Goal: Task Accomplishment & Management: Manage account settings

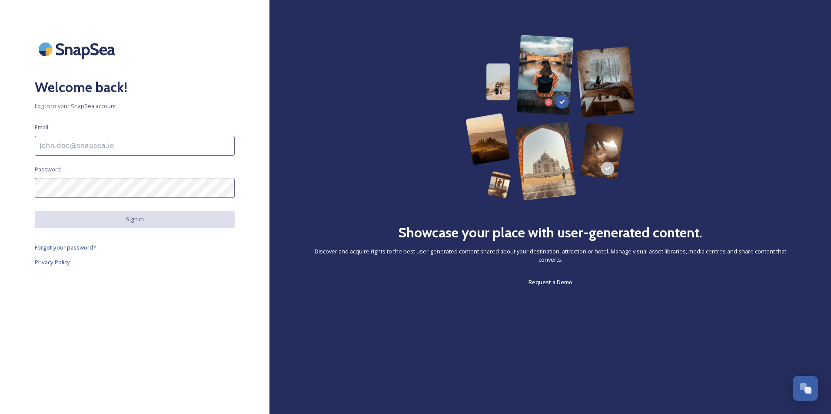
scroll to position [2195, 0]
type input "[EMAIL_ADDRESS][DOMAIN_NAME]"
click at [148, 222] on button "Sign in" at bounding box center [135, 219] width 200 height 17
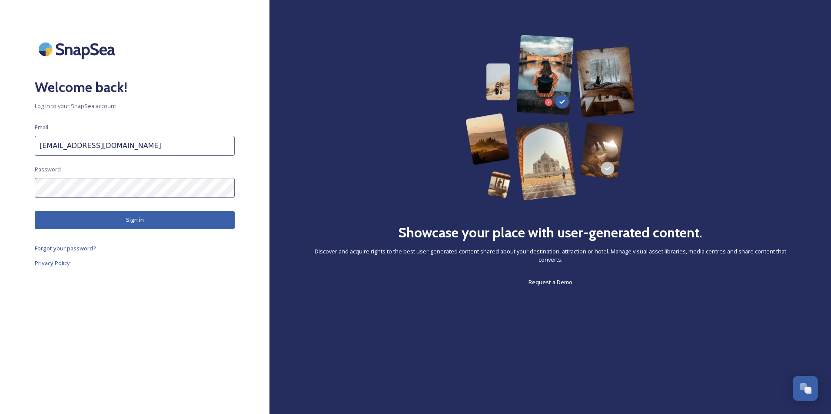
click at [148, 222] on button "Sign in" at bounding box center [135, 220] width 200 height 18
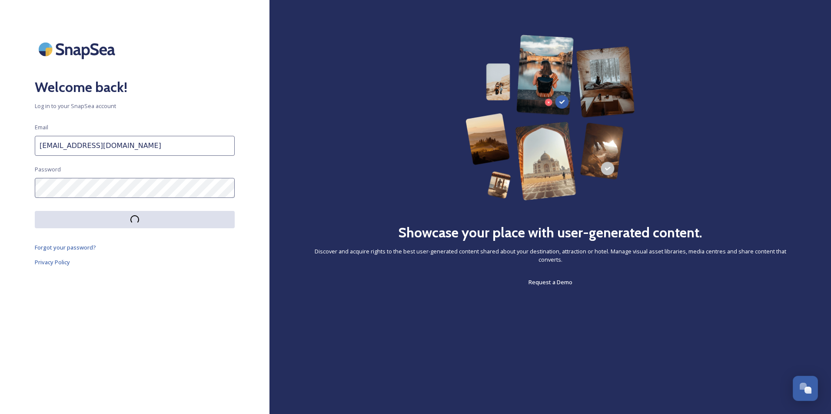
click at [148, 222] on button at bounding box center [135, 219] width 200 height 17
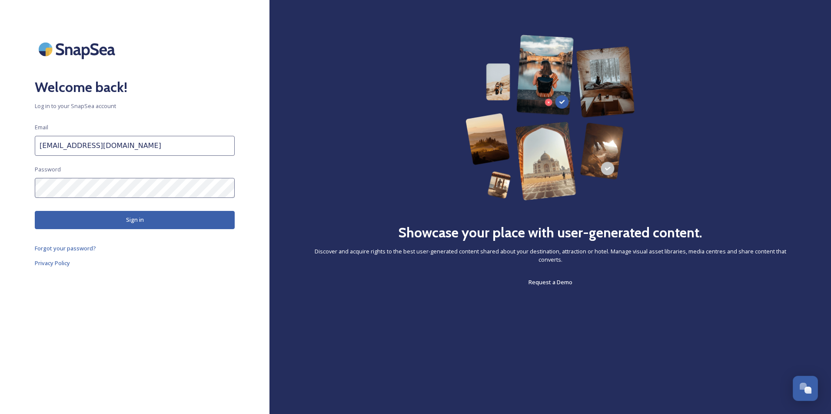
click at [148, 222] on button "Sign in" at bounding box center [135, 220] width 200 height 18
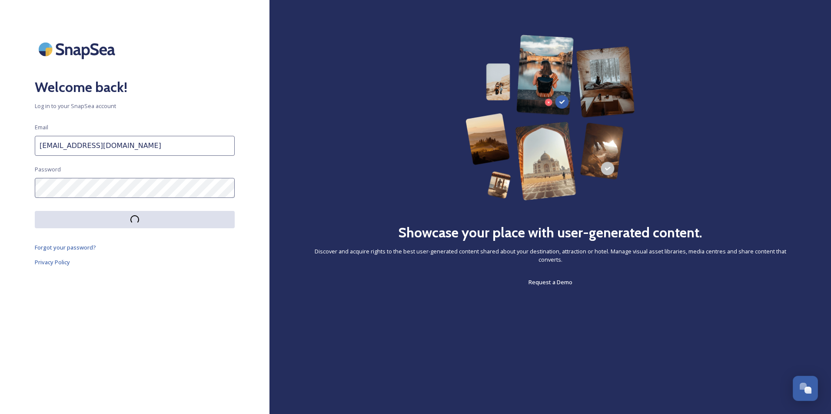
click at [148, 222] on button at bounding box center [135, 219] width 200 height 17
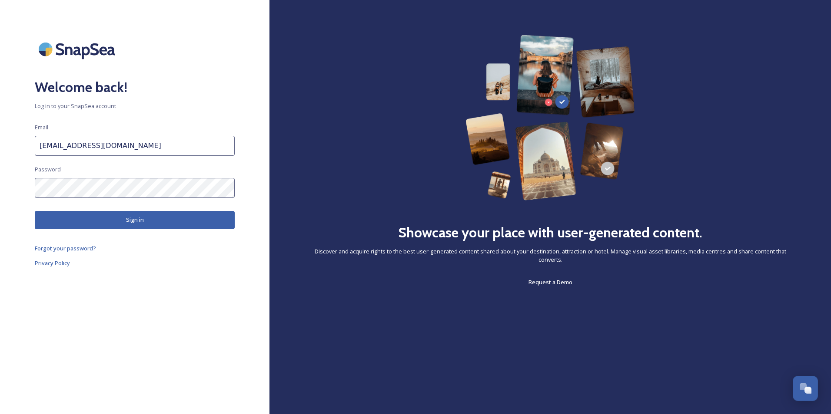
click at [148, 222] on button "Sign in" at bounding box center [135, 220] width 200 height 18
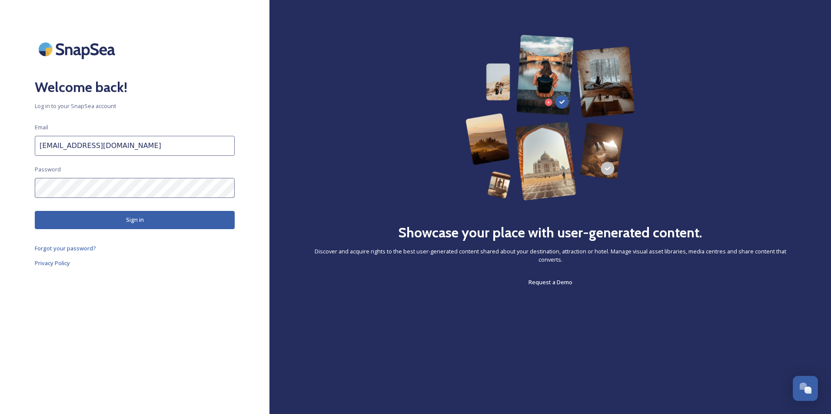
click at [148, 222] on button "Sign in" at bounding box center [135, 220] width 200 height 18
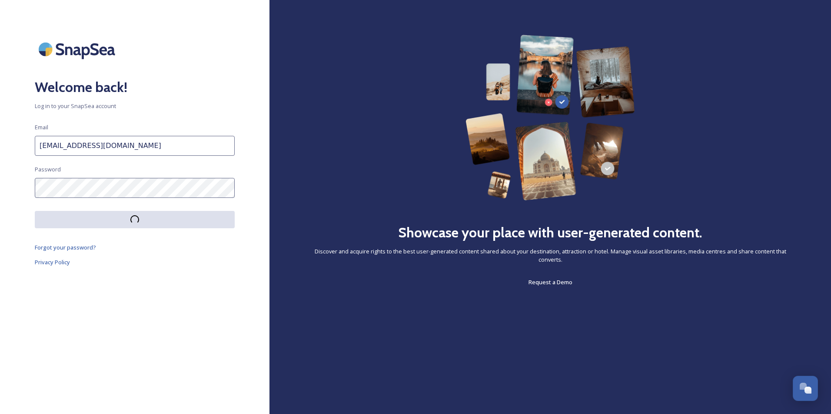
click at [148, 222] on button at bounding box center [135, 219] width 200 height 17
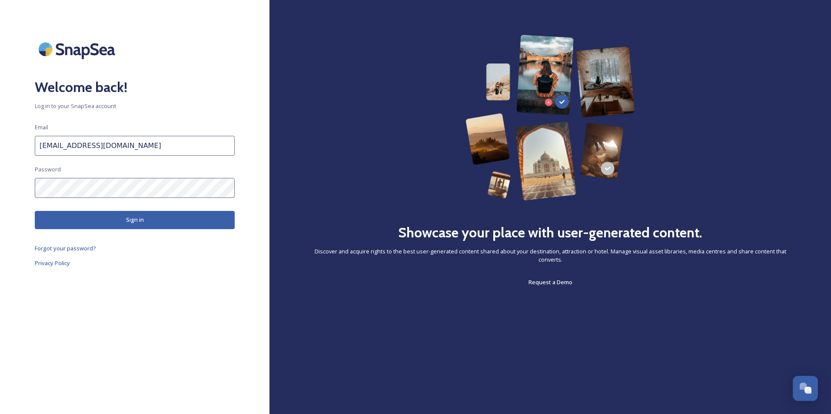
click at [148, 222] on button "Sign in" at bounding box center [135, 220] width 200 height 18
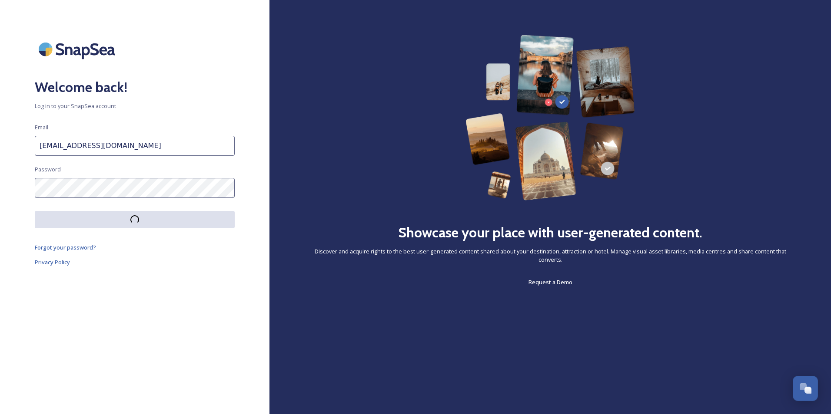
click at [148, 222] on button at bounding box center [135, 219] width 200 height 17
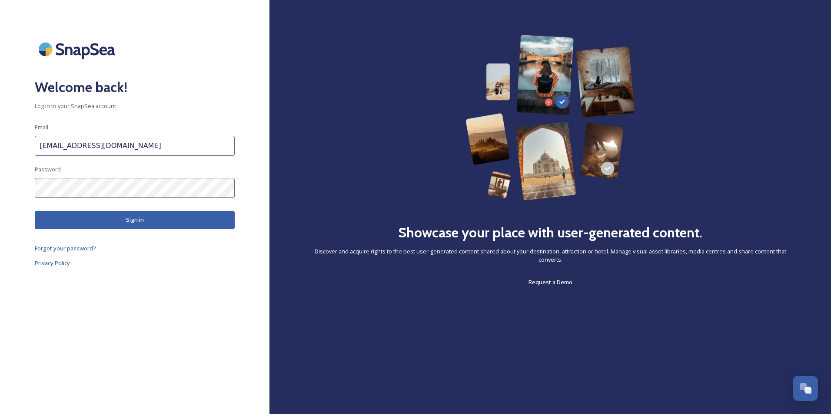
click at [148, 222] on button "Sign in" at bounding box center [135, 220] width 200 height 18
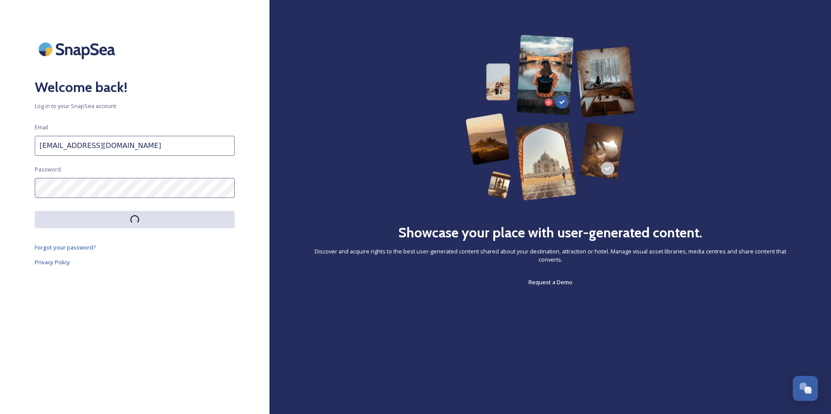
click at [148, 222] on button at bounding box center [135, 219] width 200 height 17
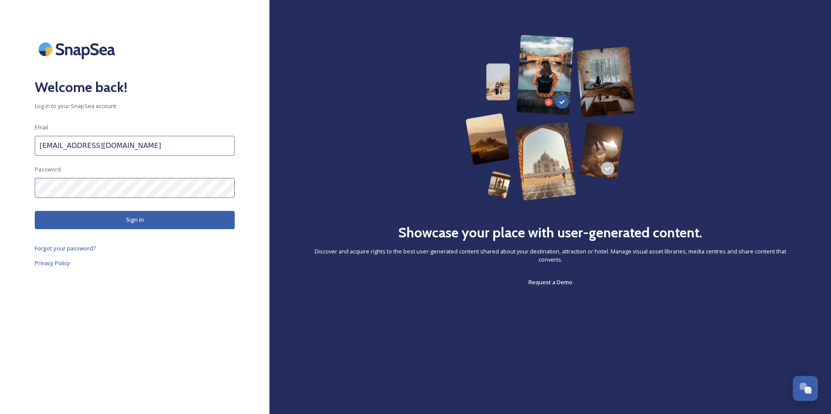
click at [148, 222] on button "Sign in" at bounding box center [135, 220] width 200 height 18
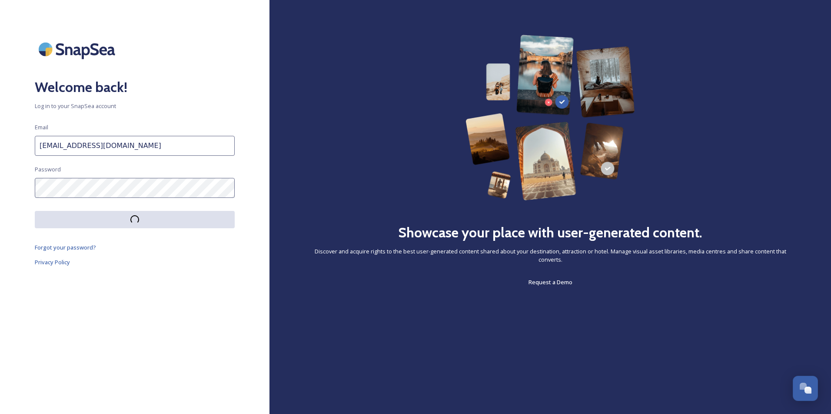
click at [148, 222] on button at bounding box center [135, 219] width 200 height 17
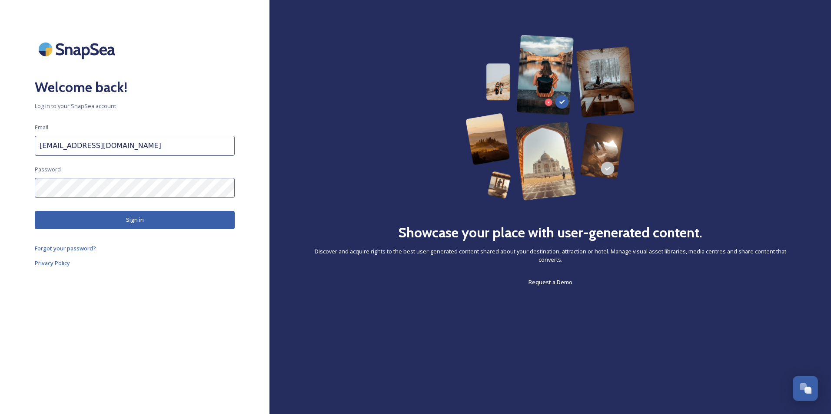
click at [148, 222] on button "Sign in" at bounding box center [135, 220] width 200 height 18
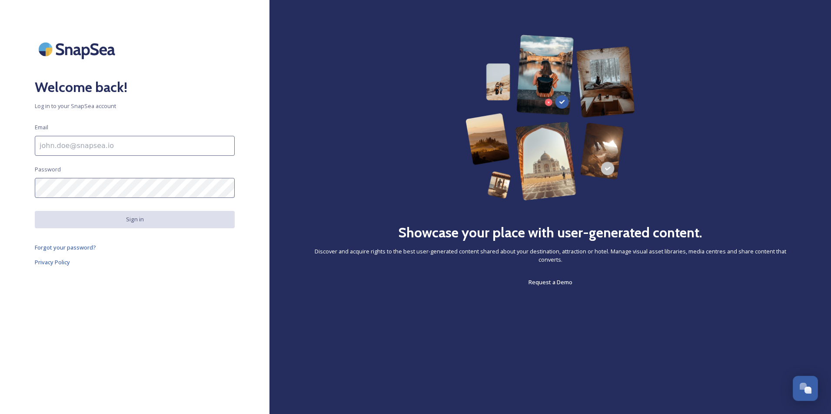
scroll to position [2195, 0]
type input "[EMAIL_ADDRESS][DOMAIN_NAME]"
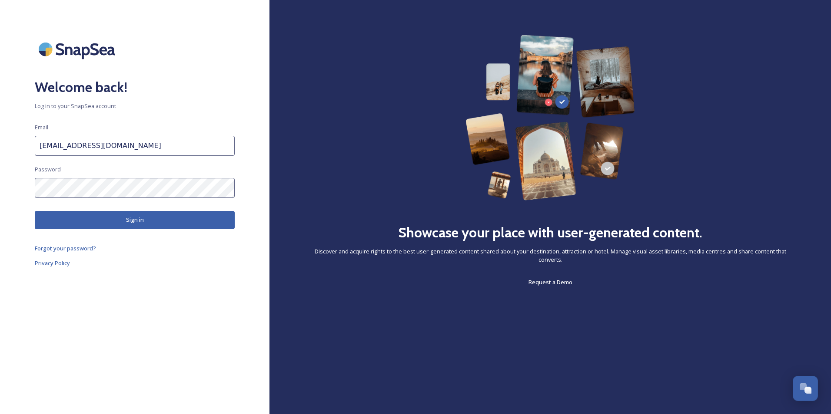
click at [180, 146] on input "[EMAIL_ADDRESS][DOMAIN_NAME]" at bounding box center [135, 146] width 200 height 20
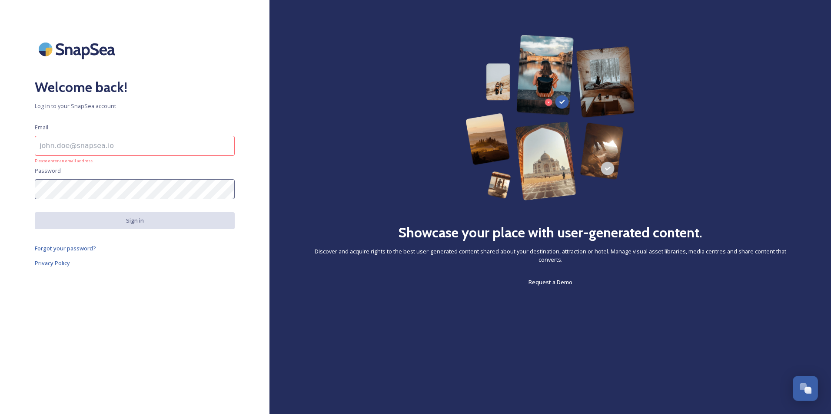
click at [139, 145] on input at bounding box center [135, 146] width 200 height 20
type input "[EMAIL_ADDRESS][DOMAIN_NAME]"
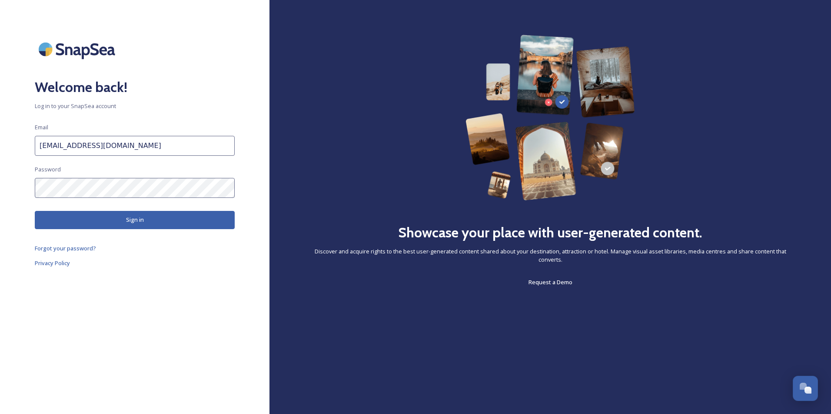
click at [121, 222] on button "Sign in" at bounding box center [135, 220] width 200 height 18
click at [171, 150] on input "[EMAIL_ADDRESS][DOMAIN_NAME]" at bounding box center [135, 146] width 200 height 20
click at [262, 202] on div "Welcome back! Log in to your SnapSea account Email [EMAIL_ADDRESS][DOMAIN_NAME]…" at bounding box center [134, 207] width 269 height 345
click at [189, 223] on button "Sign in" at bounding box center [135, 220] width 200 height 18
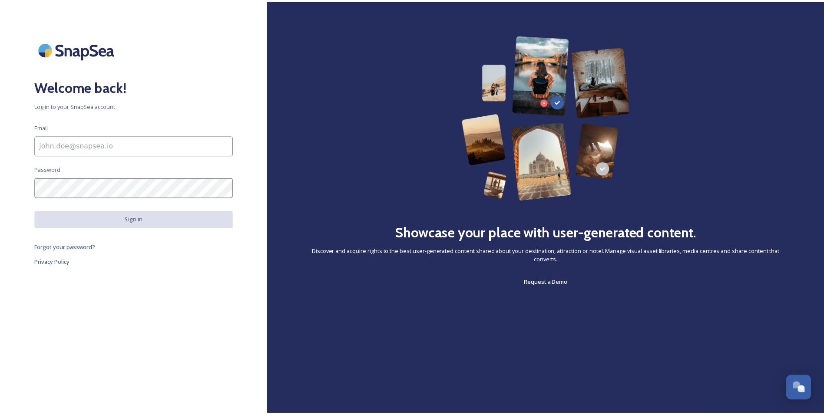
scroll to position [2195, 0]
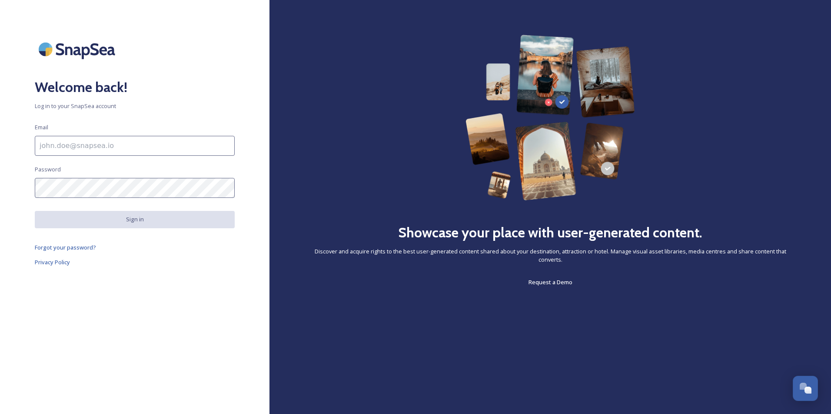
type input "[EMAIL_ADDRESS][DOMAIN_NAME]"
click at [182, 239] on div "Welcome back! Log in to your SnapSea account Email [EMAIL_ADDRESS][DOMAIN_NAME]…" at bounding box center [134, 207] width 269 height 345
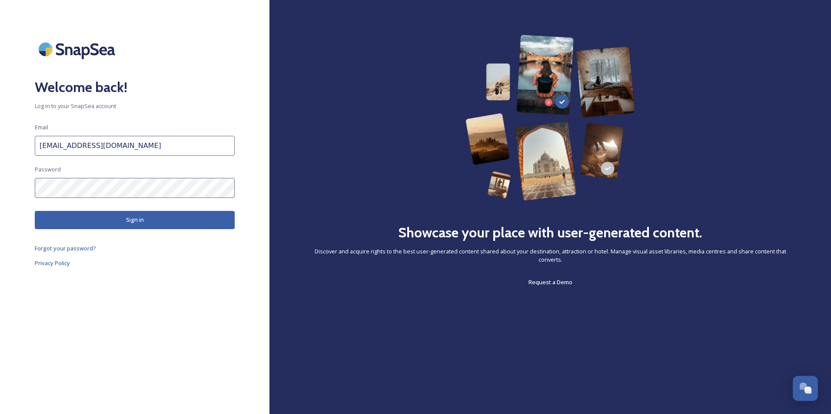
click at [188, 219] on button "Sign in" at bounding box center [135, 220] width 200 height 18
click at [176, 253] on link "Forgot your password?" at bounding box center [135, 248] width 200 height 10
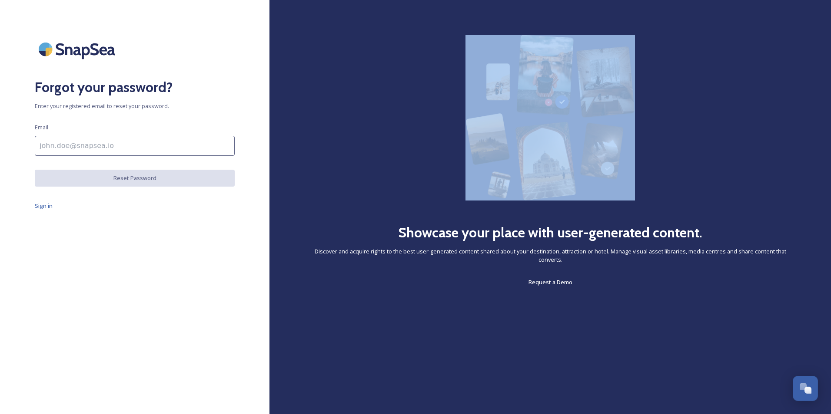
click at [176, 253] on div "Forgot your password? Enter your registered email to reset your password. Email…" at bounding box center [134, 207] width 269 height 345
click at [43, 204] on span "Sign in" at bounding box center [44, 206] width 18 height 8
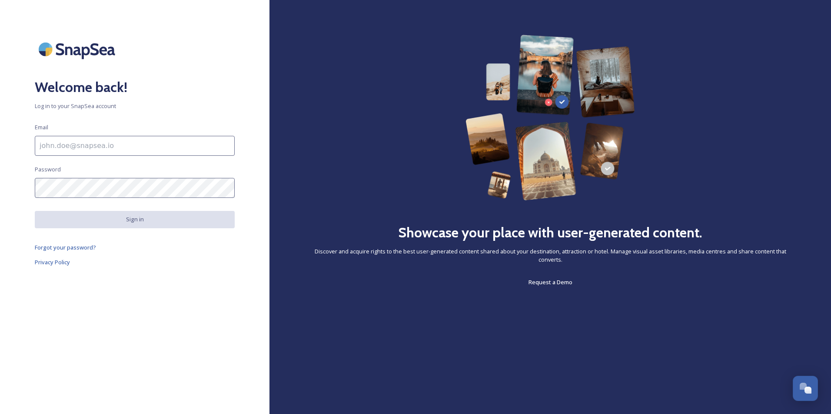
type input "[EMAIL_ADDRESS][DOMAIN_NAME]"
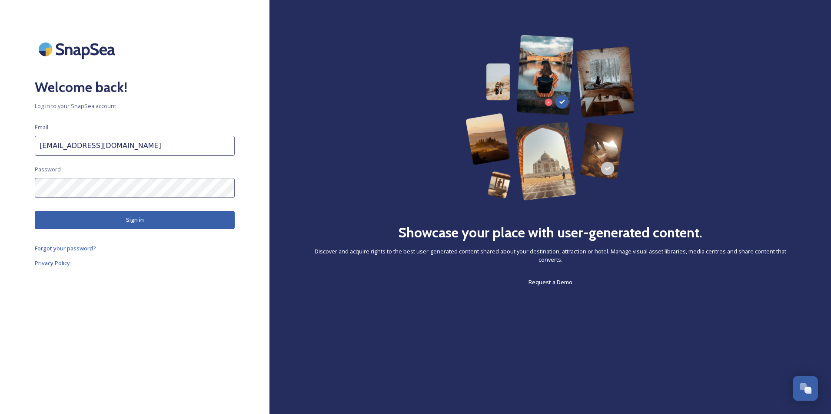
click at [97, 219] on button "Sign in" at bounding box center [135, 220] width 200 height 18
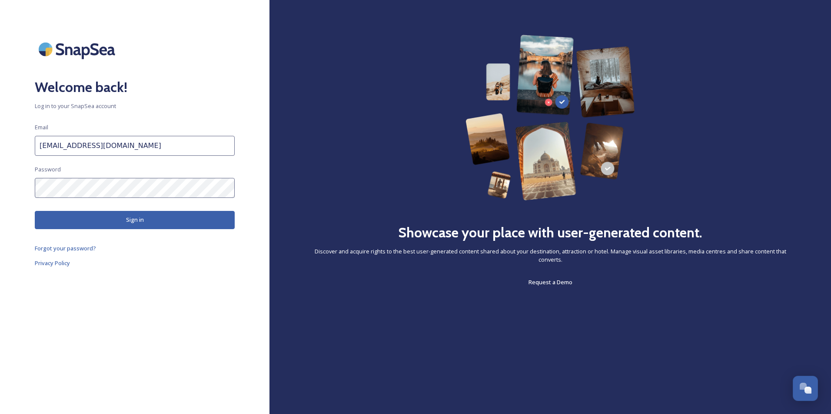
click at [97, 219] on button "Sign in" at bounding box center [135, 220] width 200 height 18
click at [100, 52] on img at bounding box center [78, 49] width 87 height 29
click at [133, 226] on button "Sign in" at bounding box center [135, 220] width 200 height 18
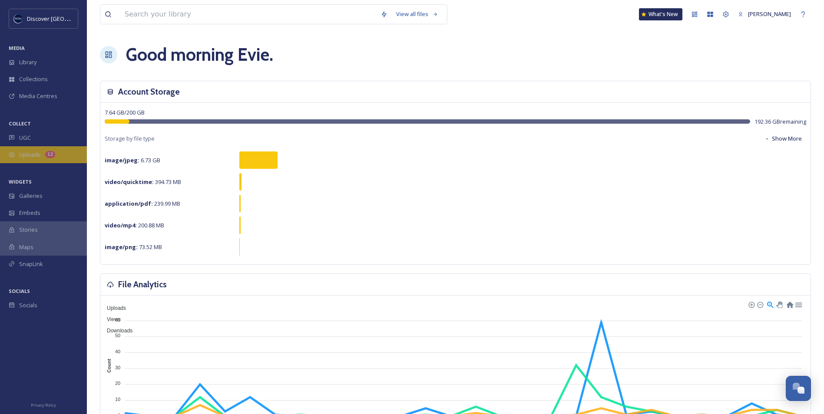
click at [56, 157] on div "Uploads 12" at bounding box center [43, 154] width 87 height 17
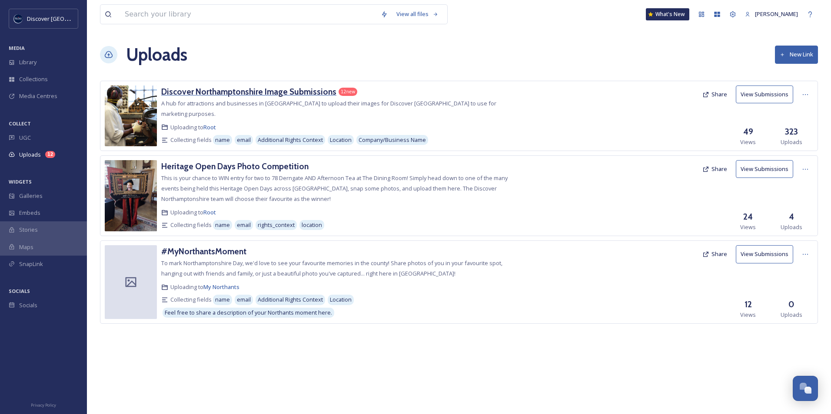
click at [249, 95] on h3 "Discover Northamptonshire Image Submissions" at bounding box center [248, 91] width 175 height 10
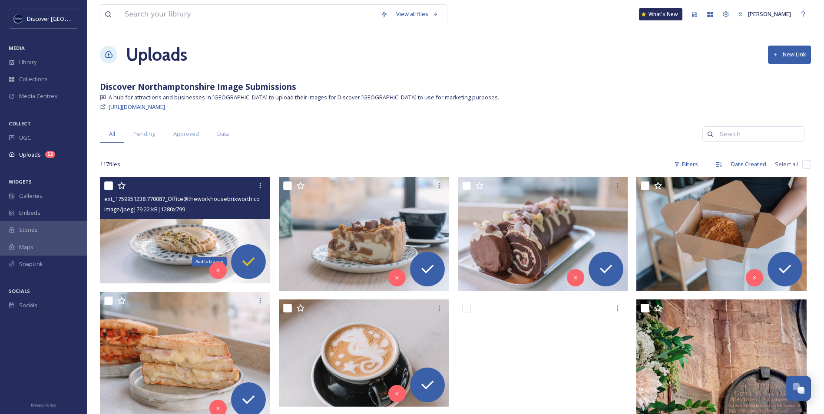
click at [252, 264] on icon at bounding box center [248, 261] width 17 height 17
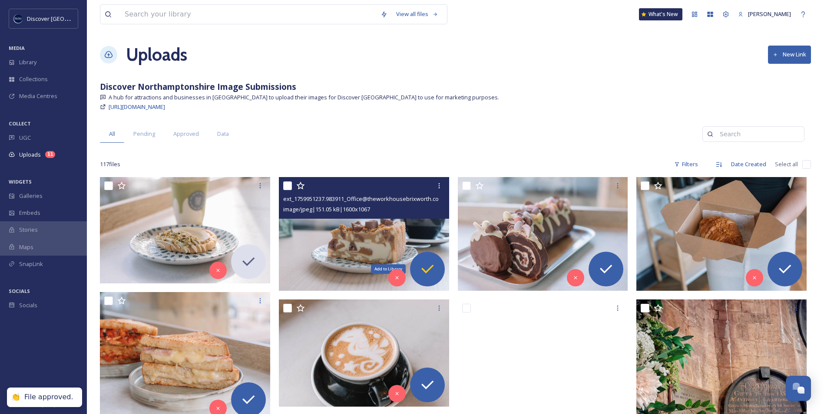
click at [425, 273] on icon at bounding box center [427, 269] width 17 height 17
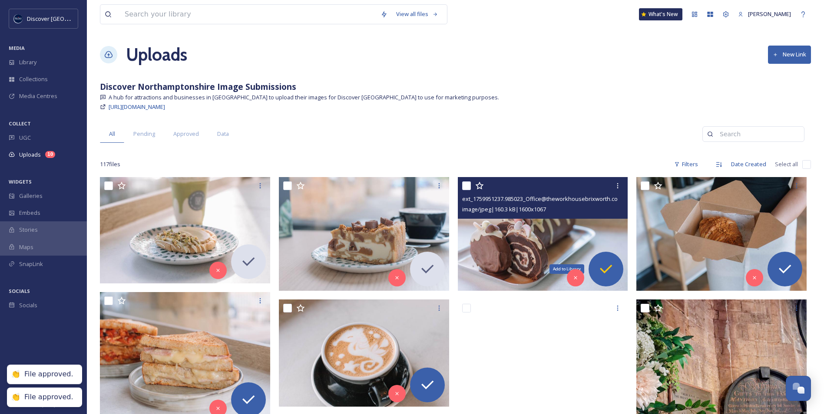
click at [607, 273] on icon at bounding box center [605, 269] width 17 height 17
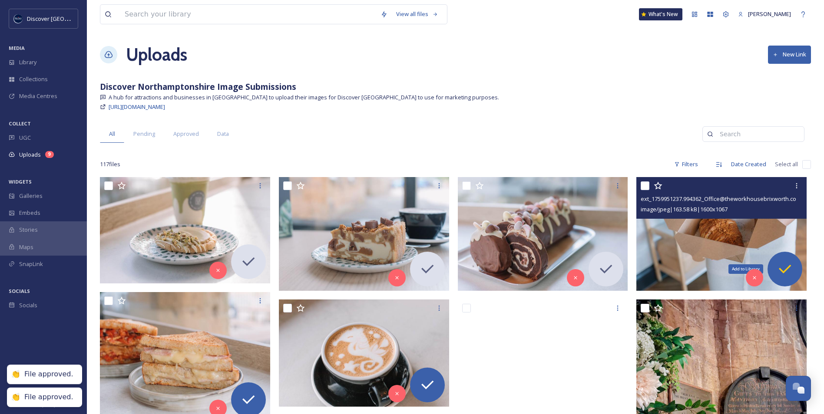
click at [789, 271] on icon at bounding box center [784, 269] width 17 height 17
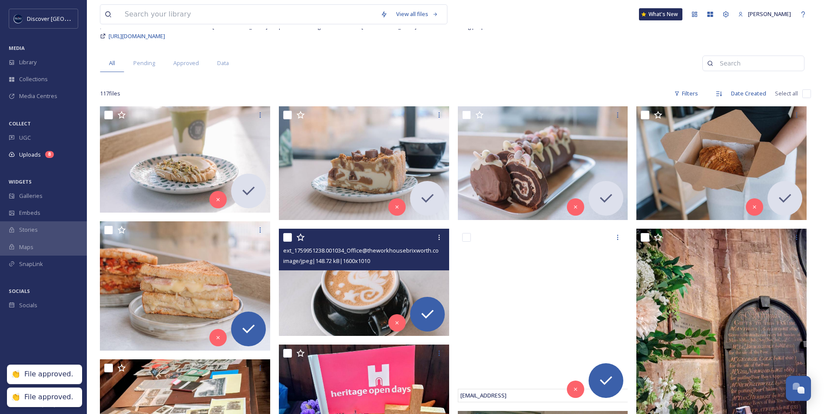
scroll to position [87, 0]
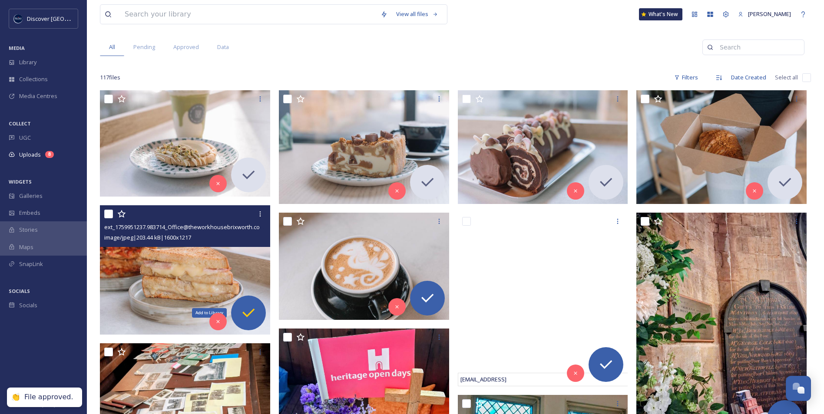
click at [252, 317] on icon at bounding box center [248, 313] width 17 height 17
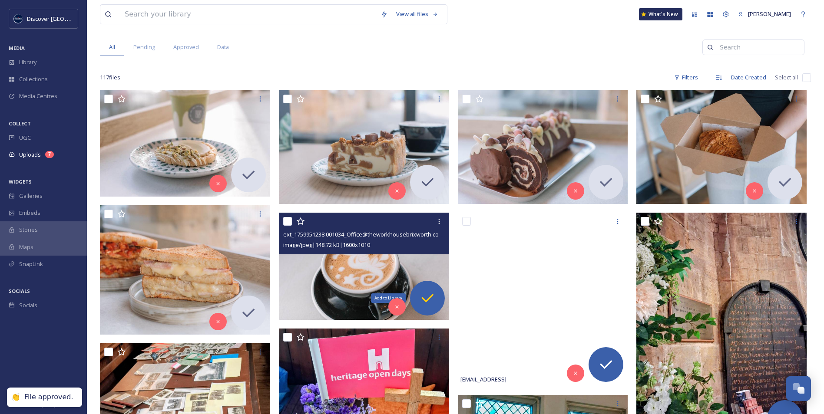
click at [427, 298] on icon at bounding box center [427, 298] width 17 height 17
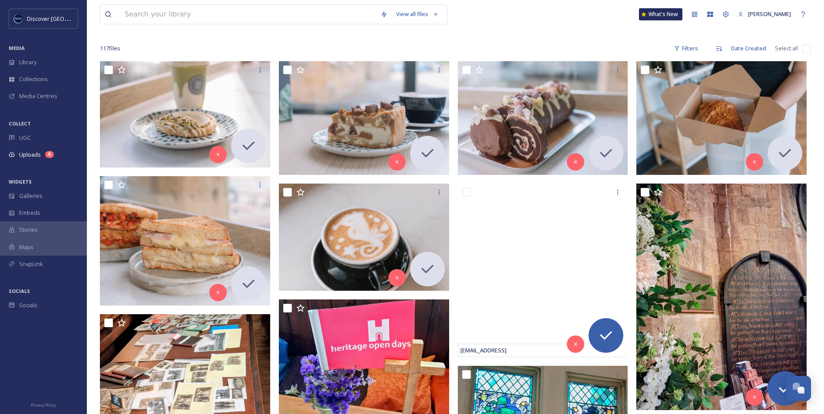
scroll to position [217, 0]
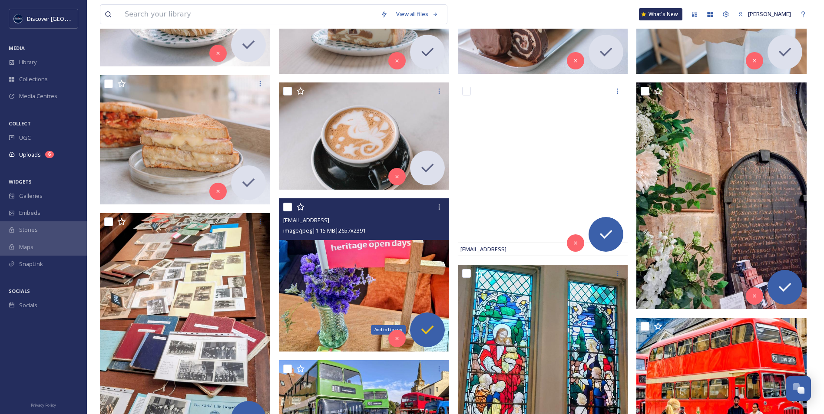
click at [431, 335] on icon at bounding box center [427, 330] width 17 height 17
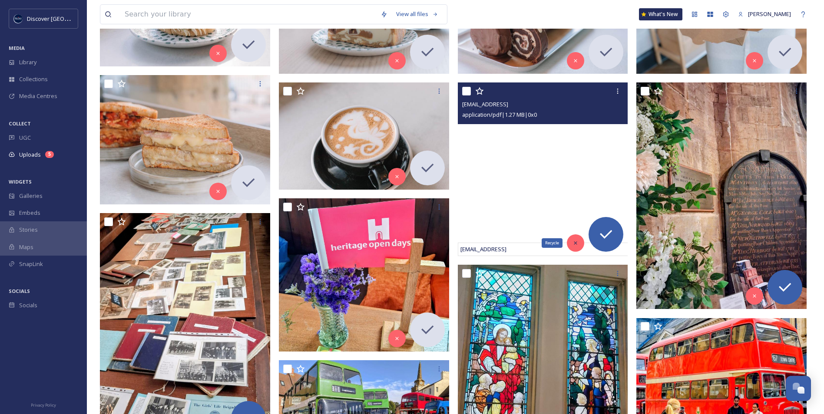
click at [577, 247] on div "Recycle" at bounding box center [575, 243] width 17 height 17
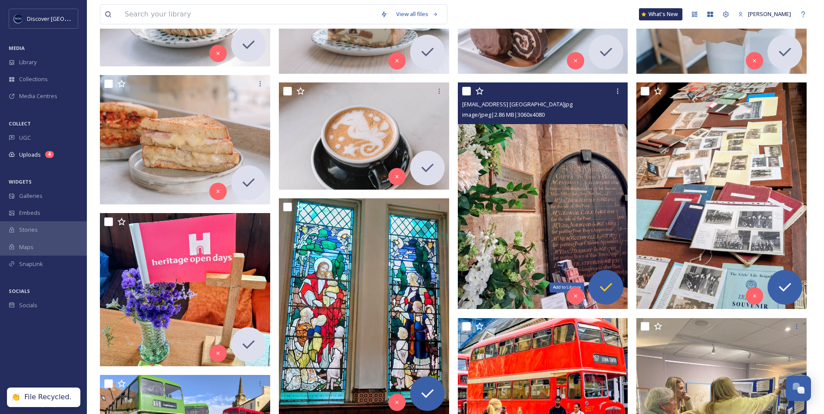
click at [603, 291] on icon at bounding box center [605, 287] width 17 height 17
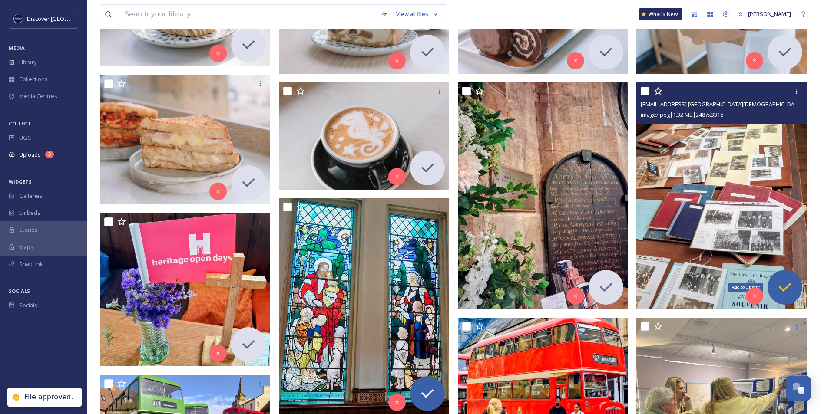
click at [788, 291] on icon at bounding box center [784, 287] width 17 height 17
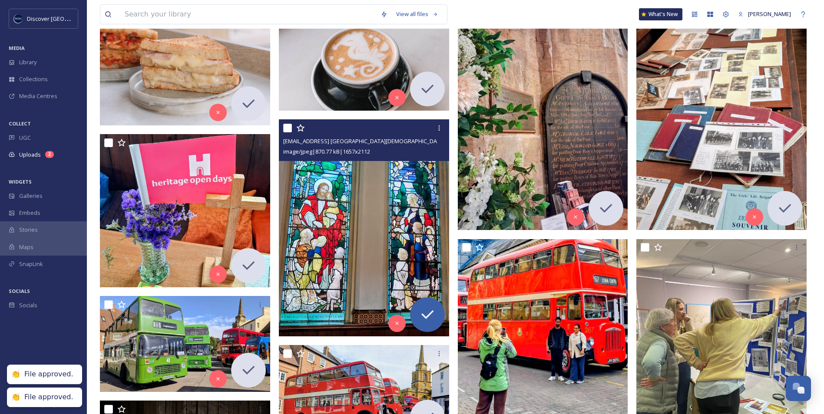
scroll to position [304, 0]
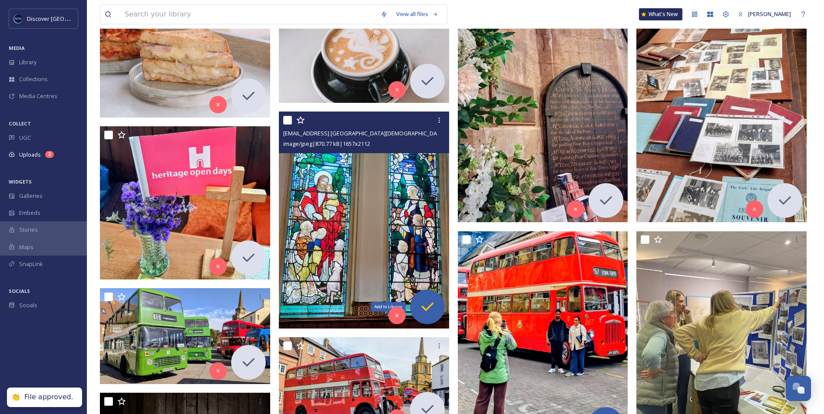
click at [429, 303] on icon at bounding box center [427, 306] width 17 height 17
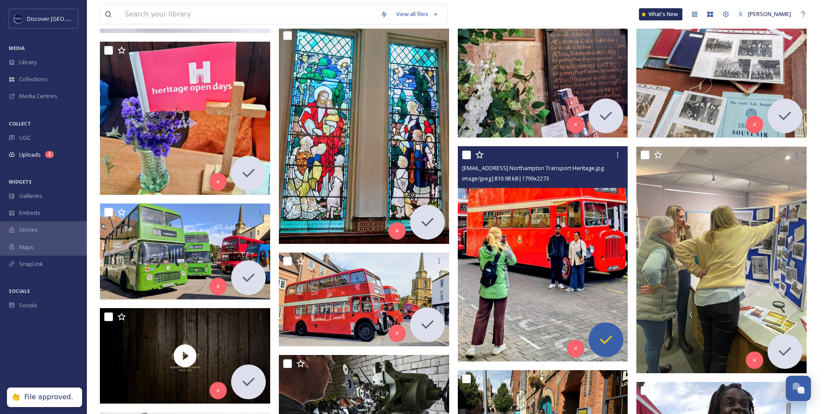
scroll to position [391, 0]
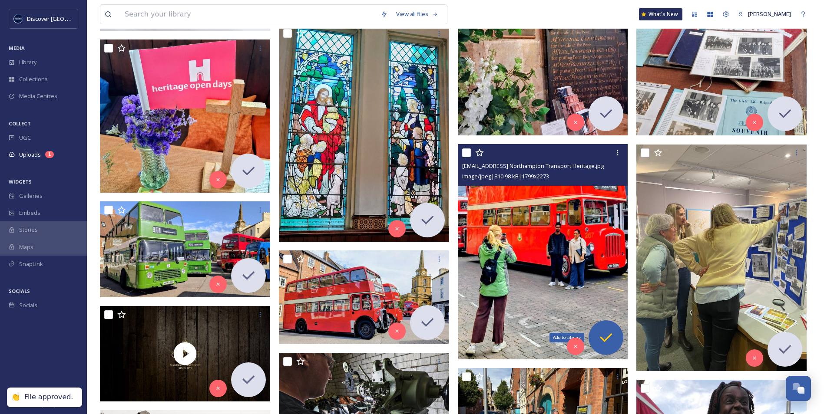
click at [606, 336] on icon at bounding box center [605, 337] width 17 height 17
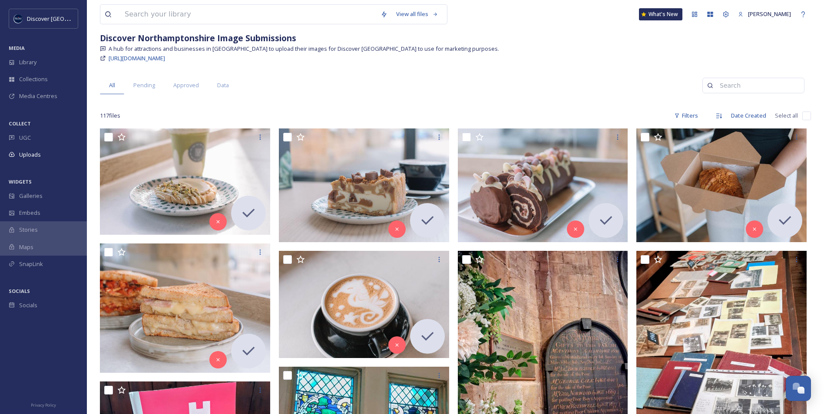
scroll to position [0, 0]
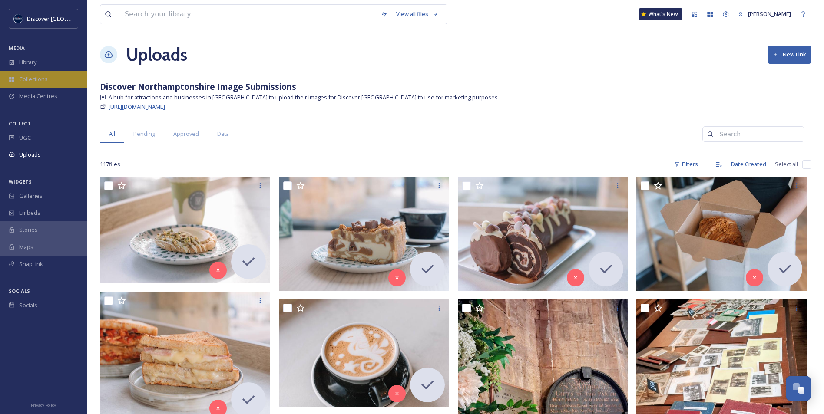
click at [70, 85] on div "Collections" at bounding box center [43, 79] width 87 height 17
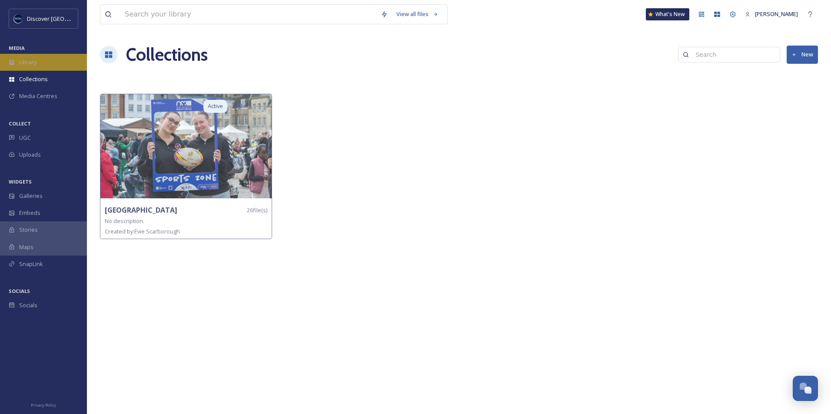
click at [37, 61] on div "Library" at bounding box center [43, 62] width 87 height 17
